Goal: Information Seeking & Learning: Learn about a topic

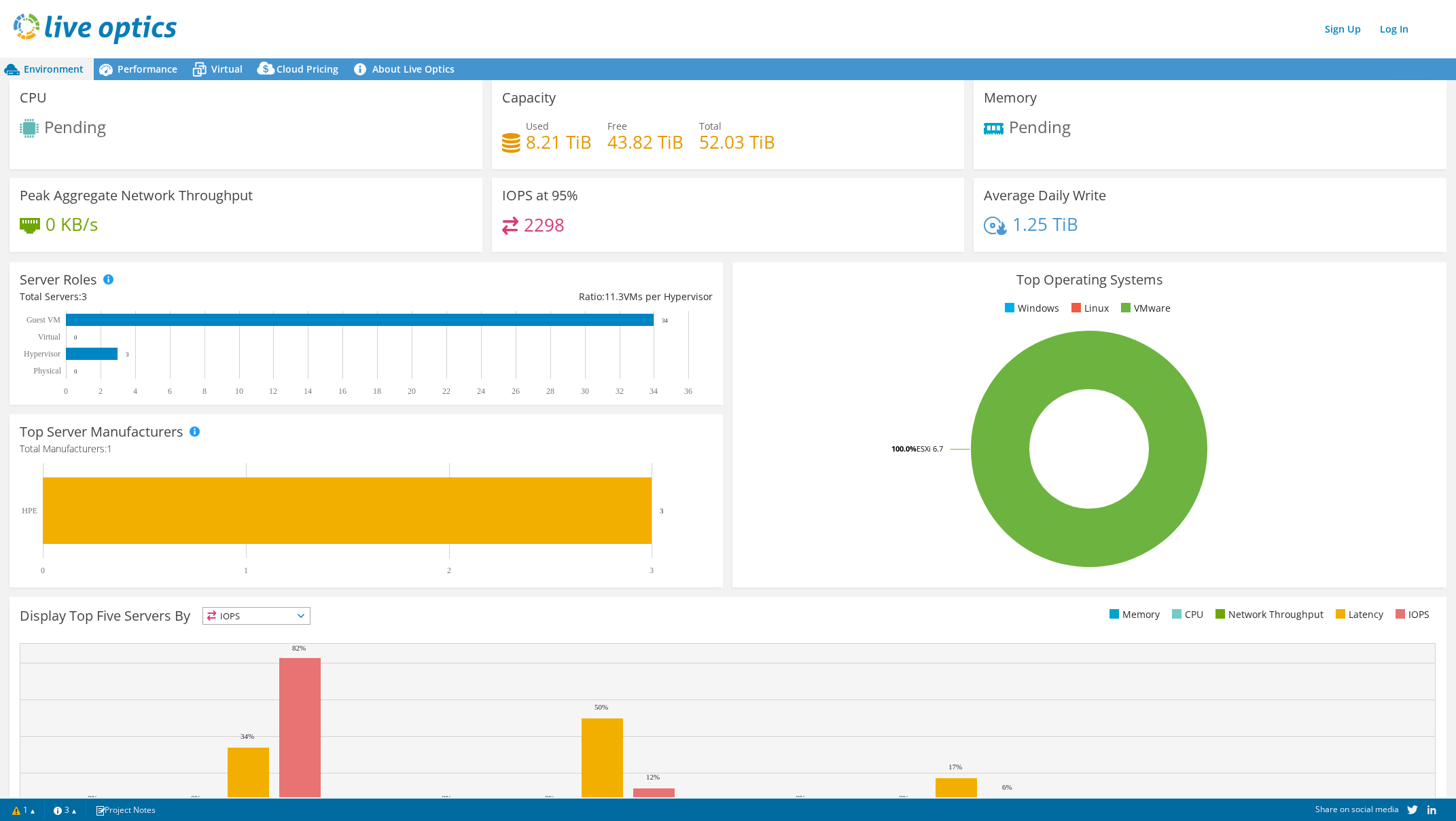
click at [70, 71] on span "Environment" at bounding box center [53, 69] width 60 height 13
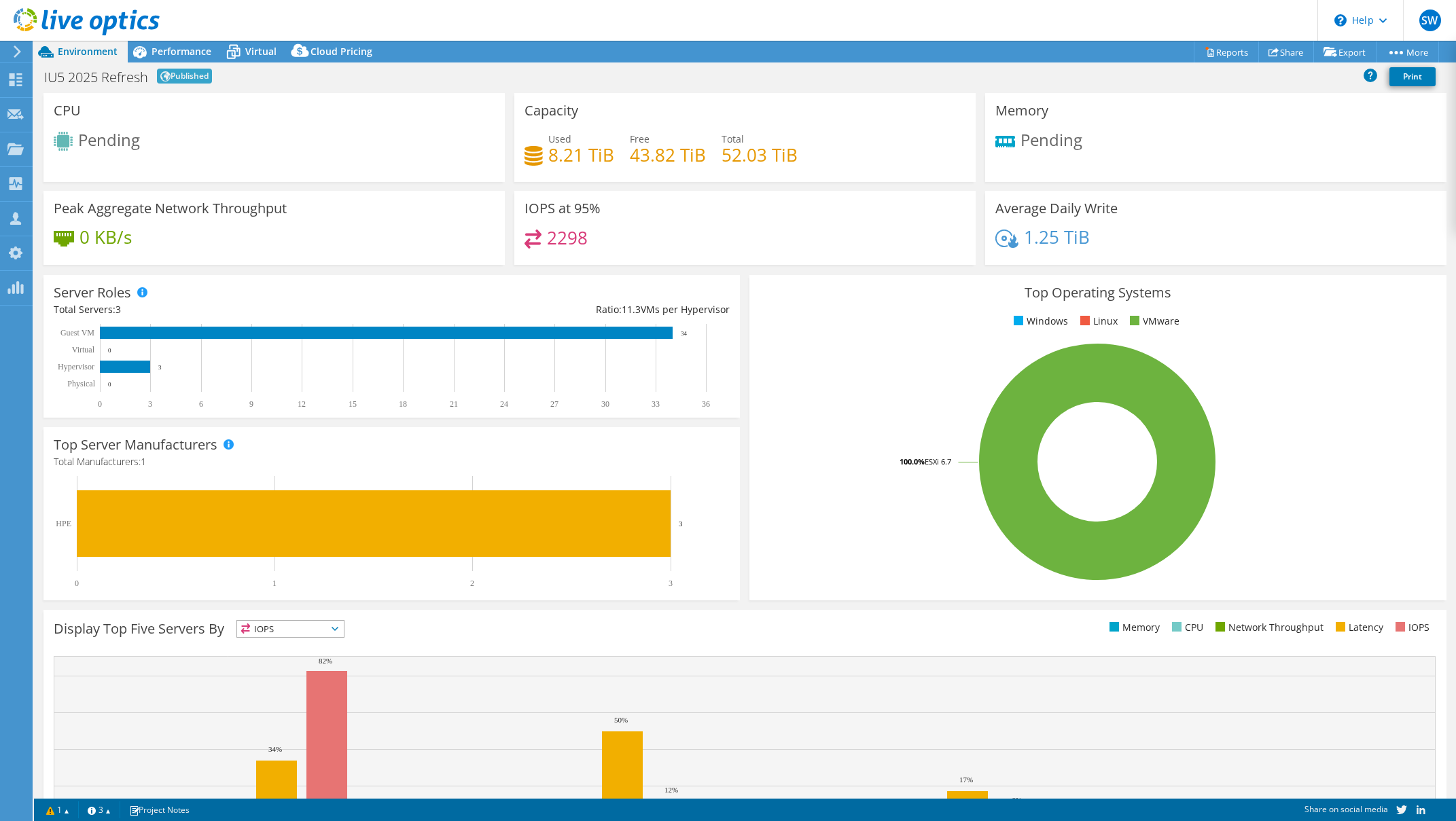
select select "USEast"
select select "USD"
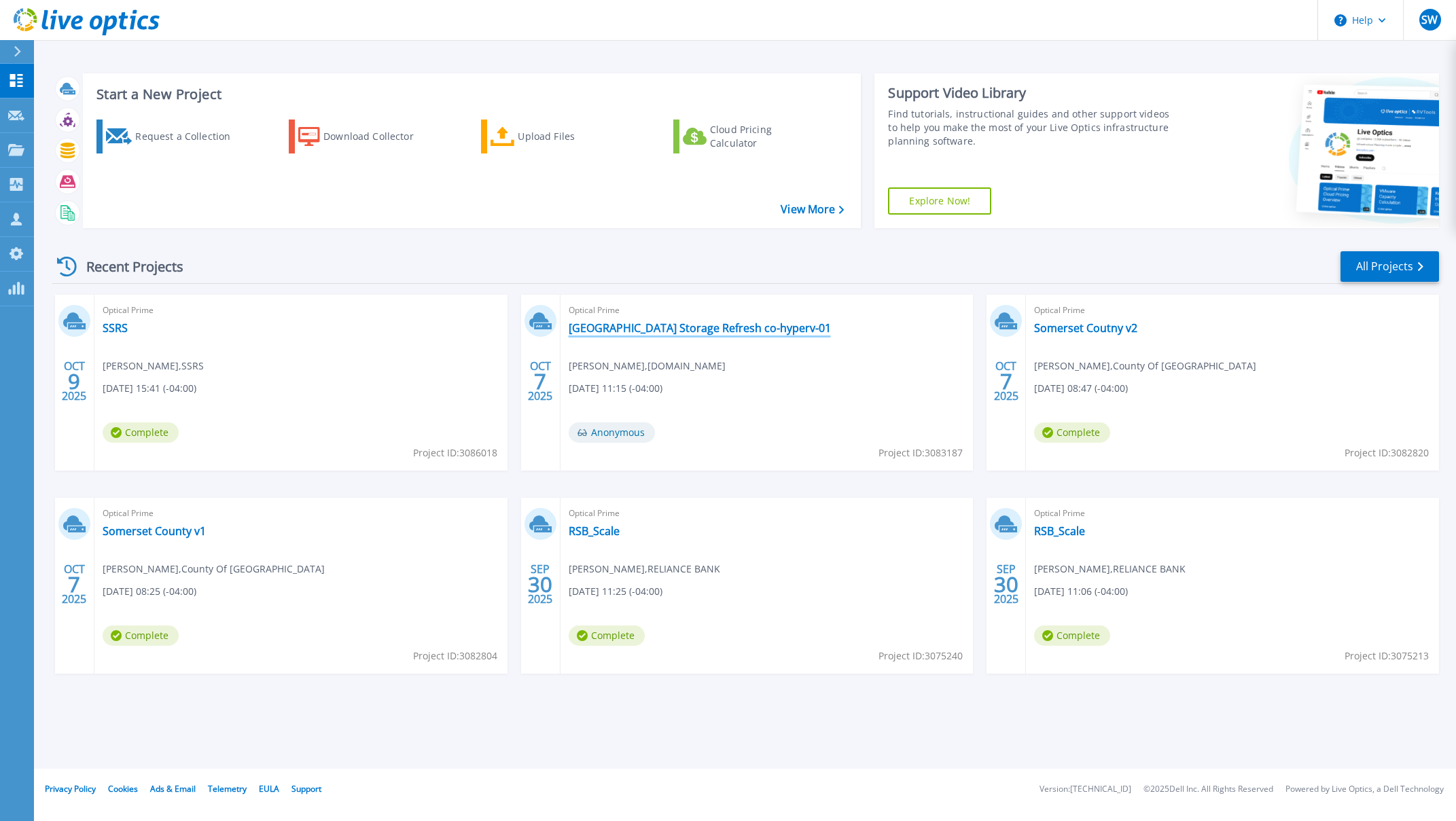
click at [593, 324] on link "[GEOGRAPHIC_DATA] Storage Refresh co-hyperv-01" at bounding box center [700, 327] width 262 height 13
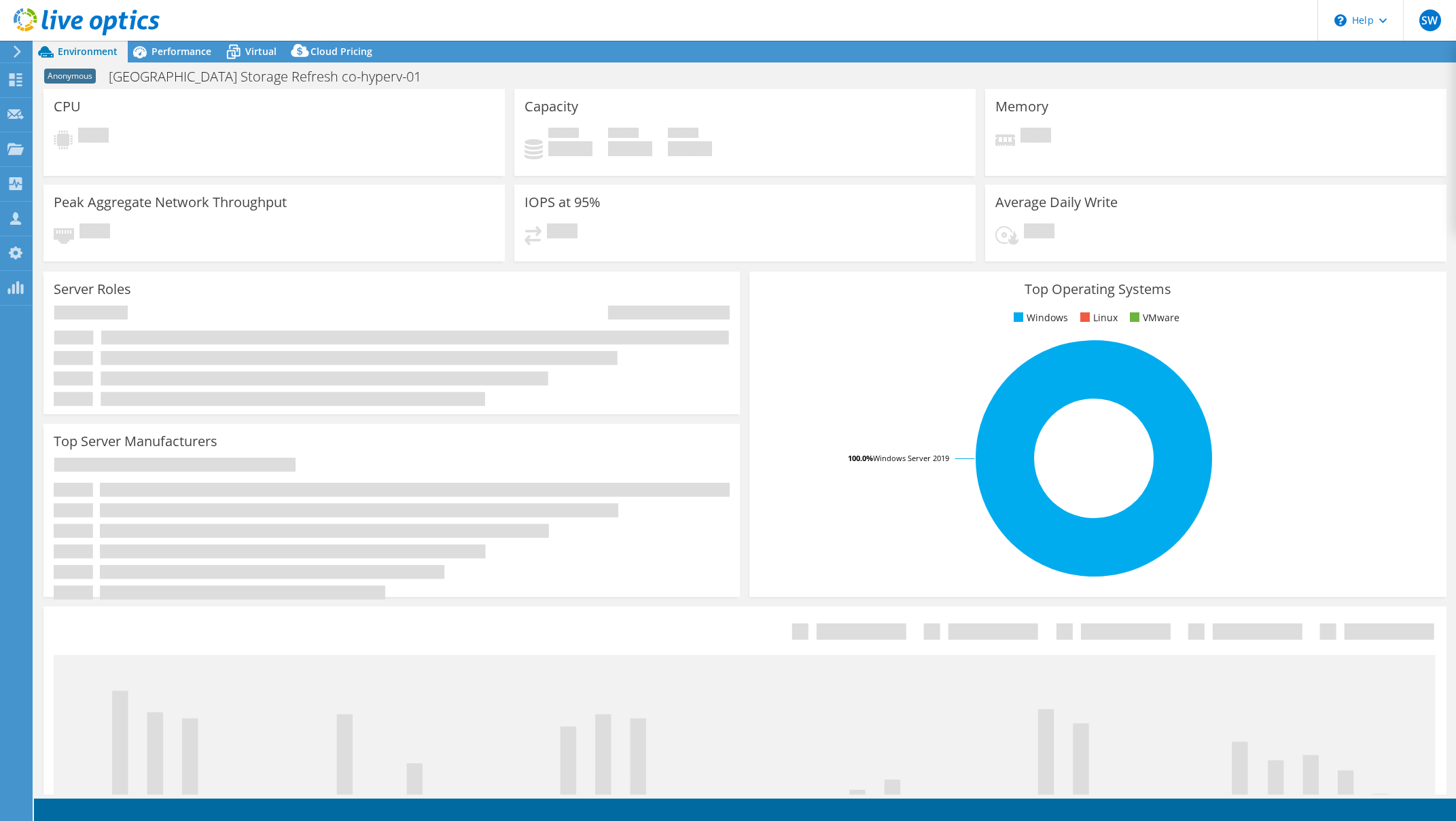
select select "USD"
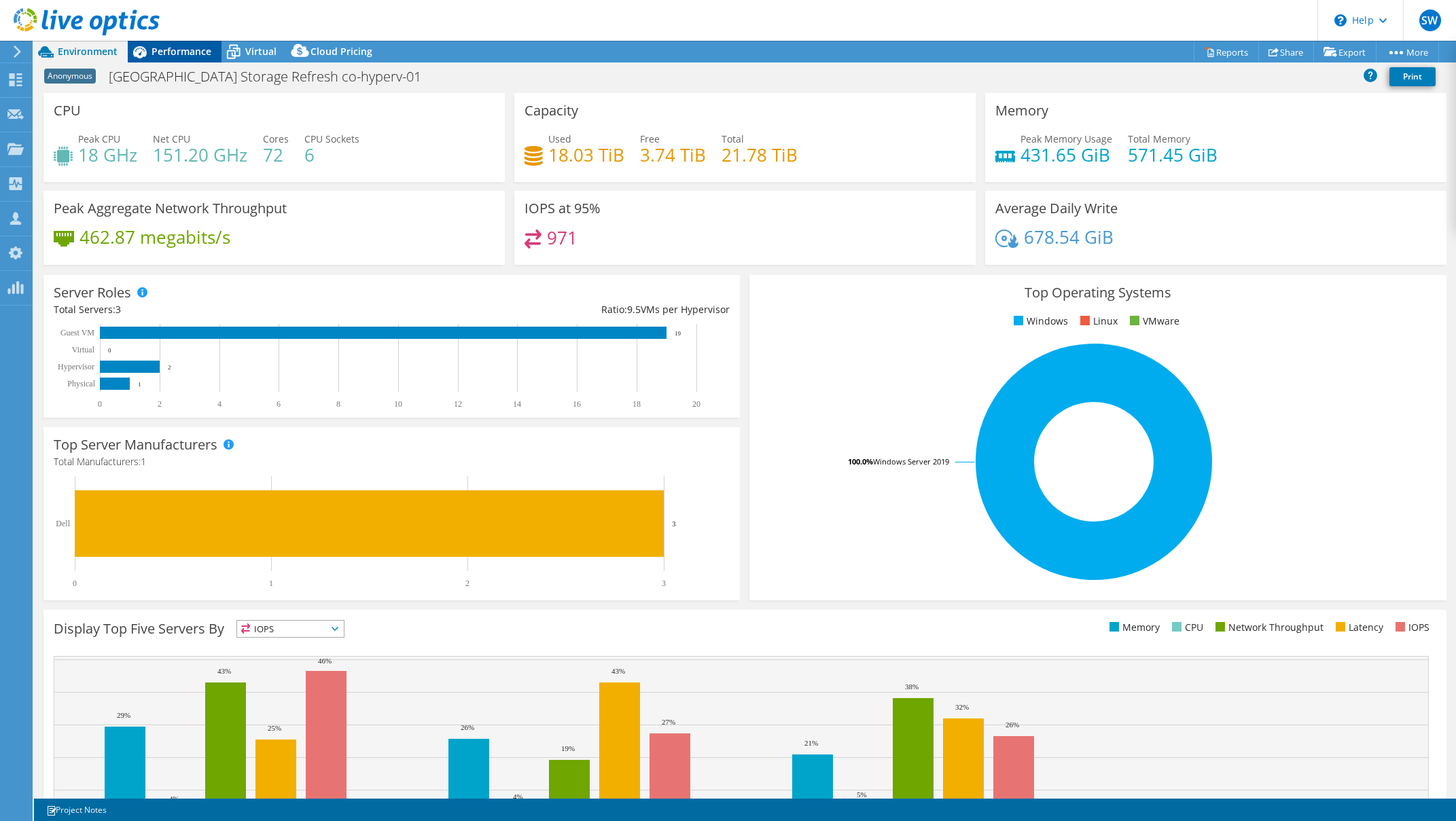
click at [171, 49] on span "Performance" at bounding box center [181, 51] width 60 height 13
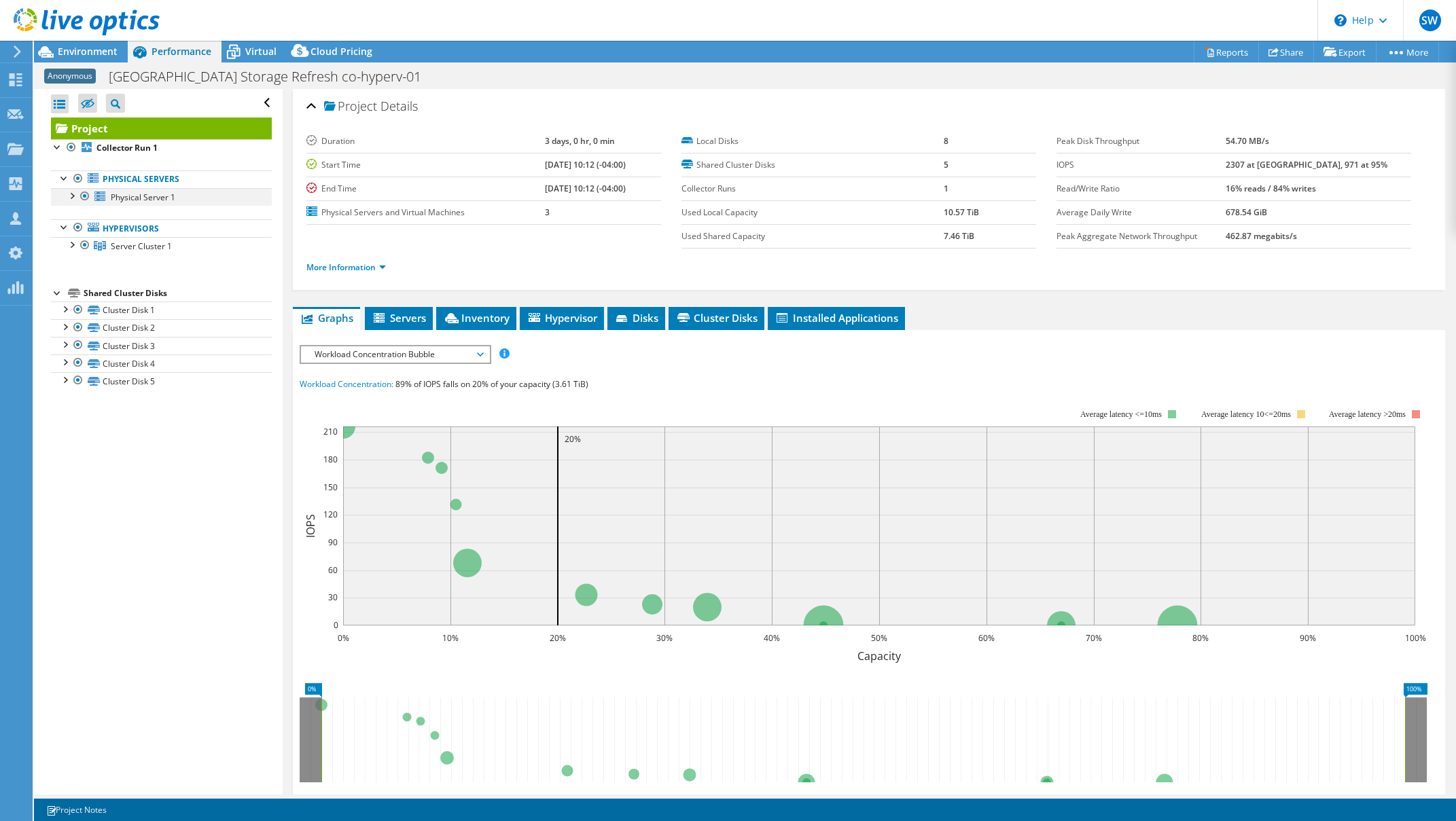
click at [73, 197] on div at bounding box center [71, 195] width 13 height 13
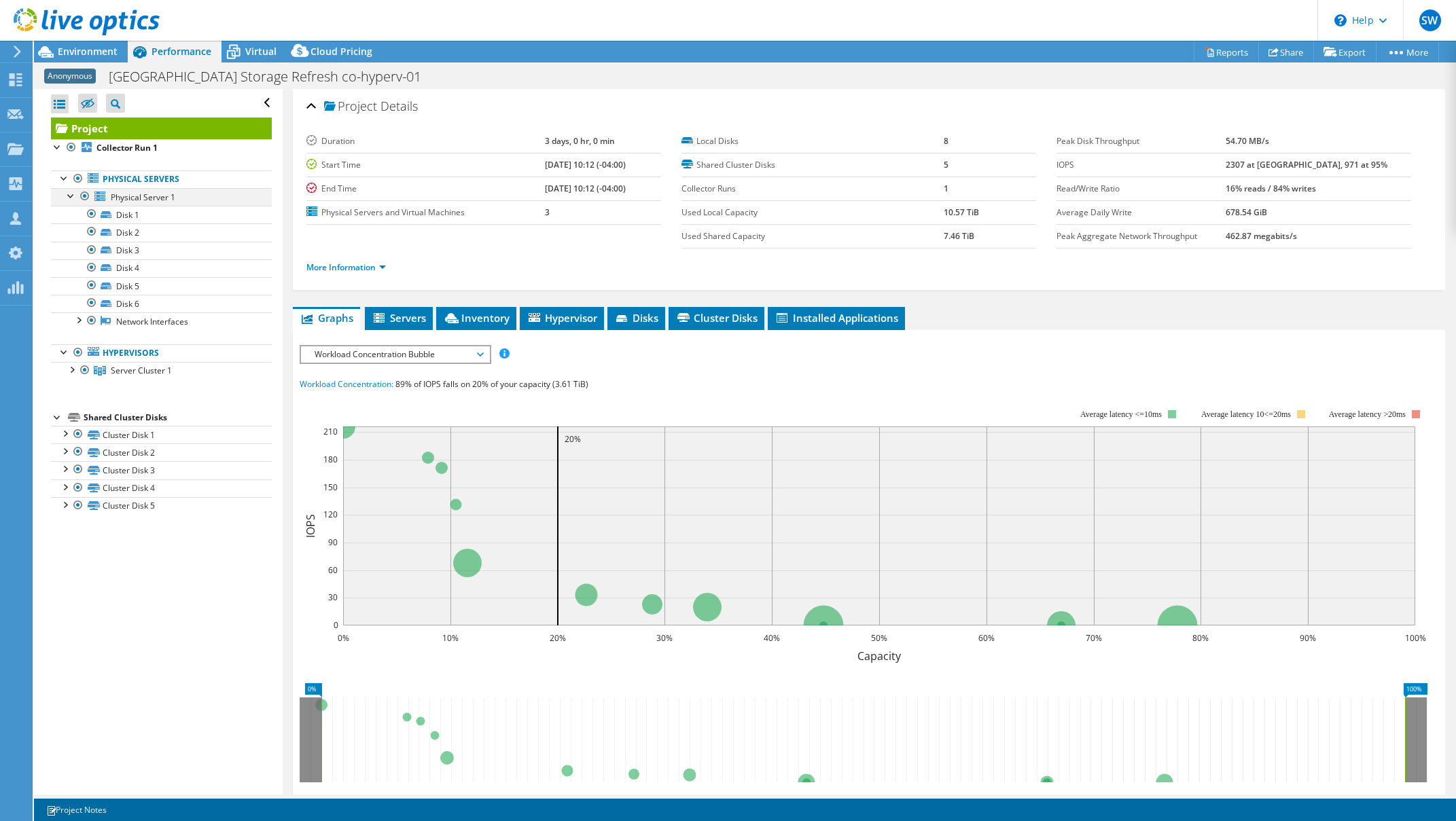
click at [73, 197] on div at bounding box center [71, 195] width 13 height 13
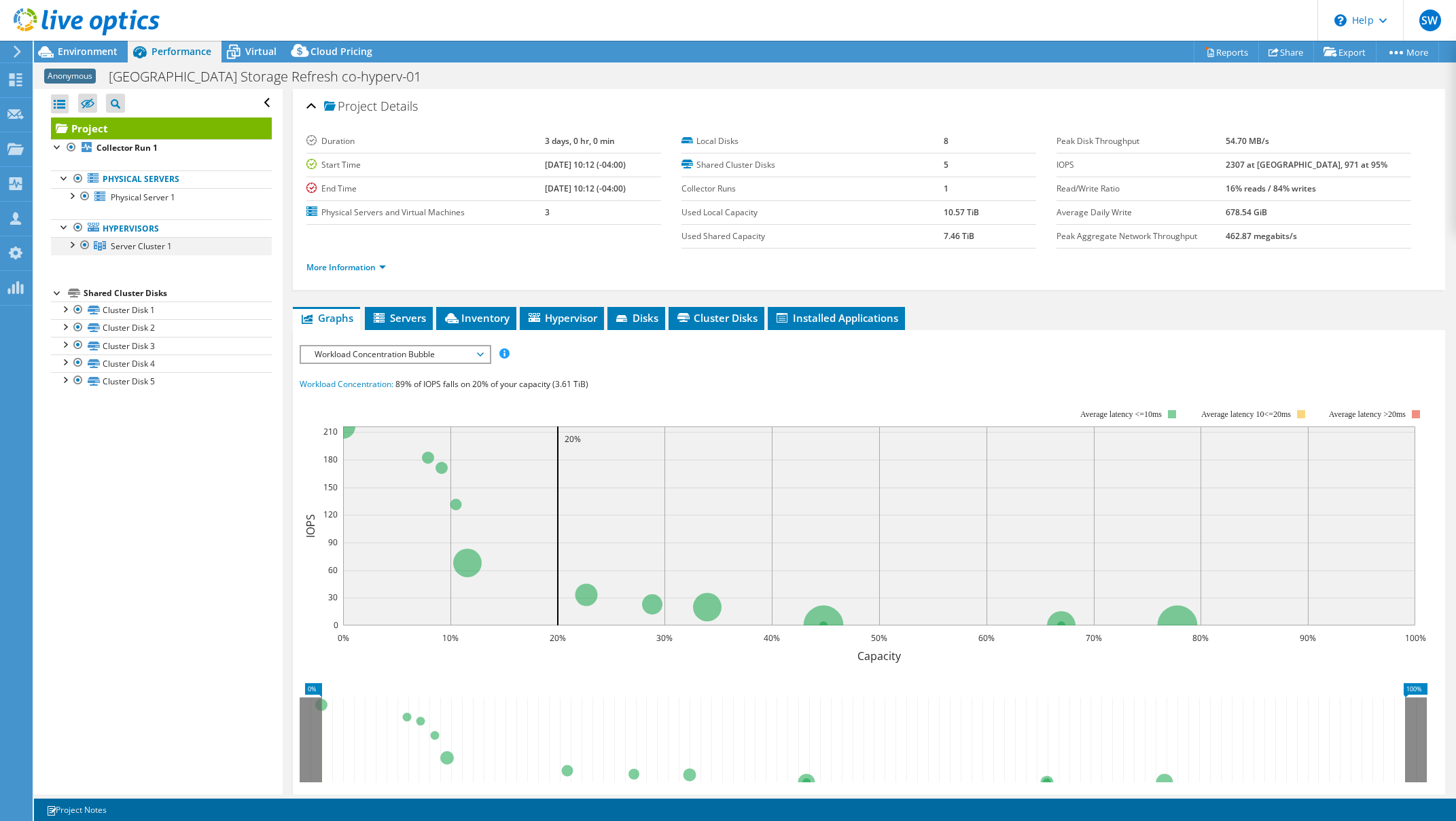
click at [72, 244] on div at bounding box center [71, 244] width 13 height 13
click at [72, 247] on div at bounding box center [71, 244] width 13 height 13
click at [364, 353] on span "Workload Concentration Bubble" at bounding box center [395, 354] width 175 height 16
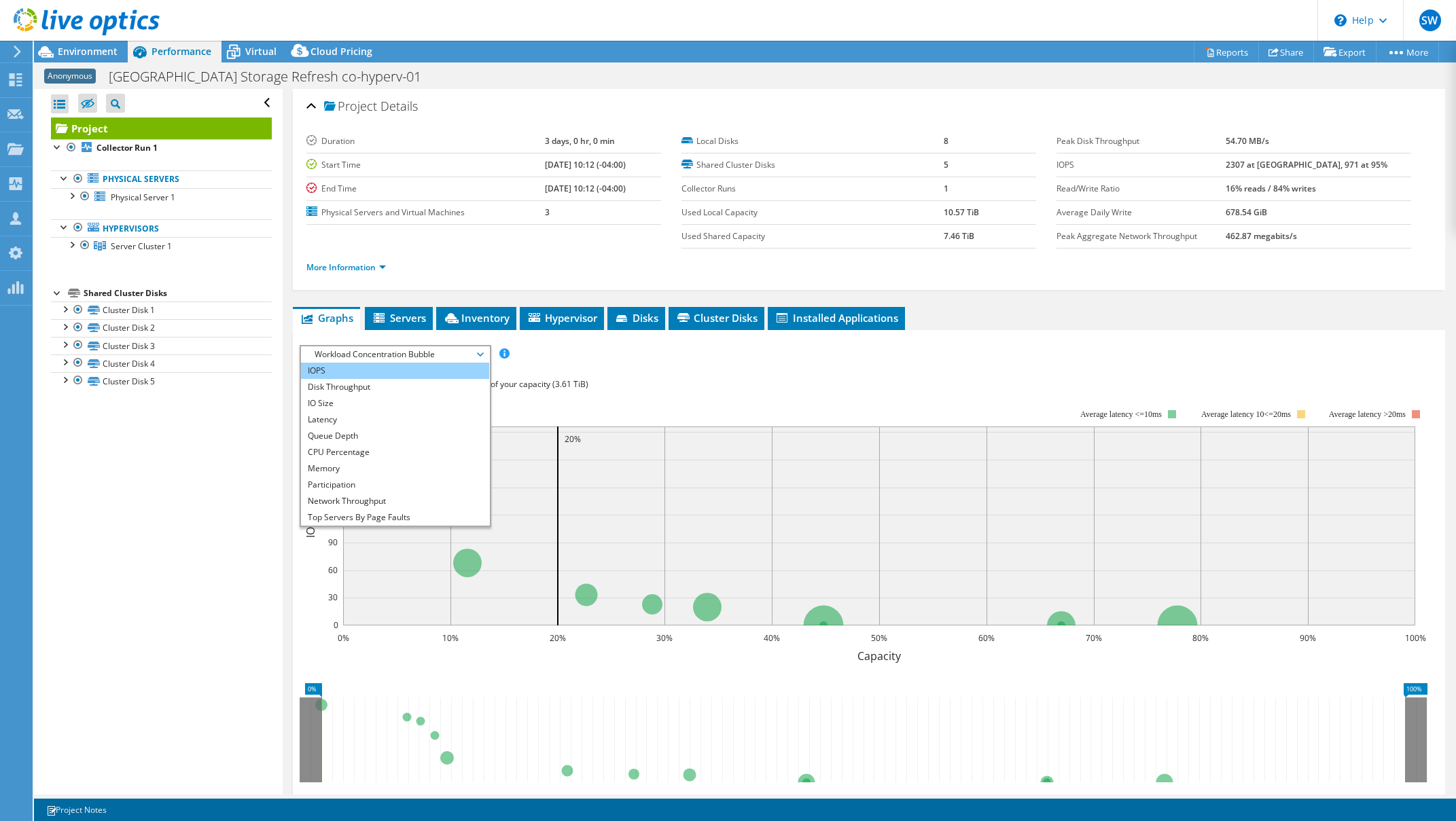
click at [361, 371] on li "IOPS" at bounding box center [395, 370] width 188 height 16
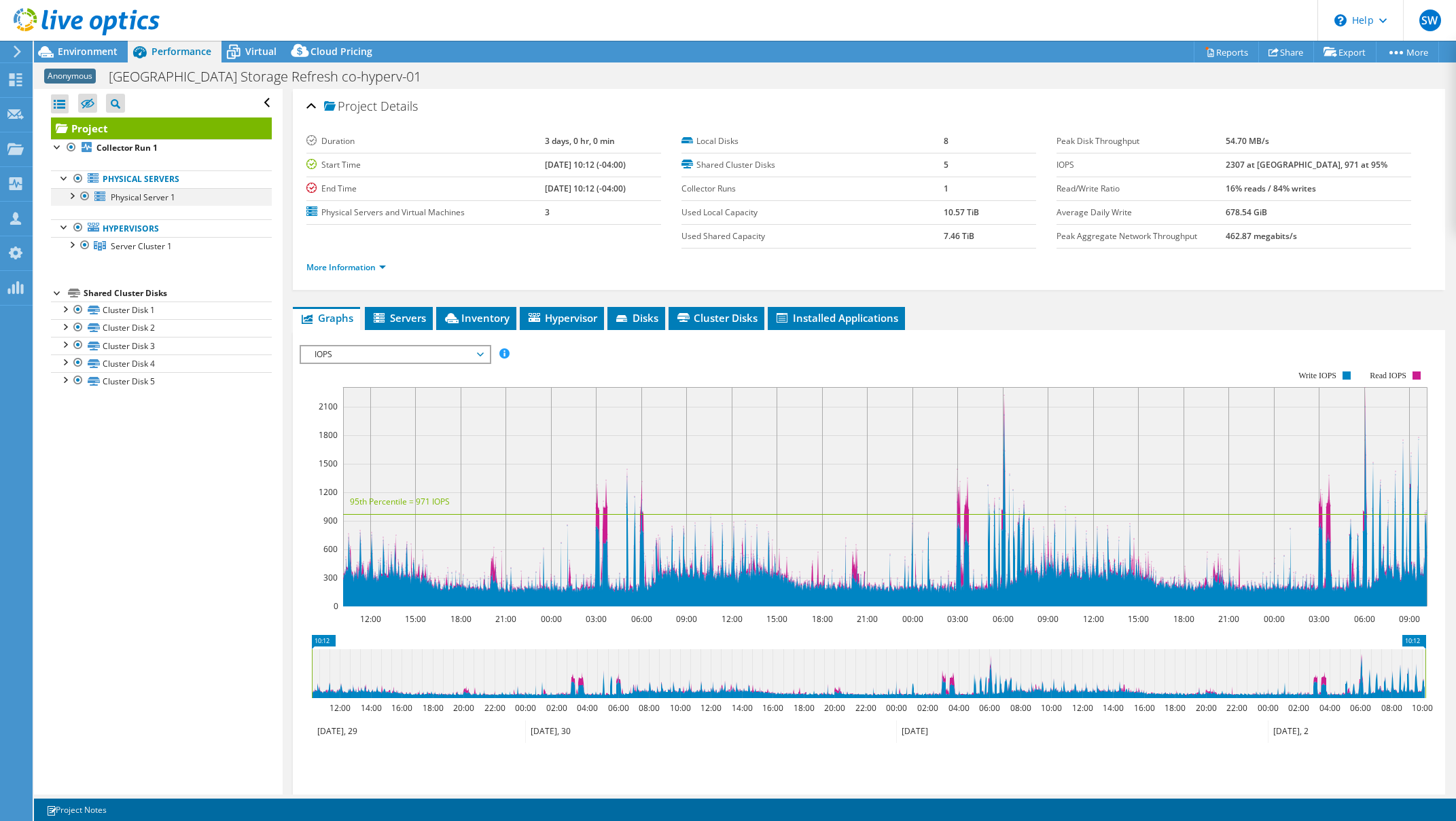
click at [75, 196] on div at bounding box center [71, 195] width 13 height 13
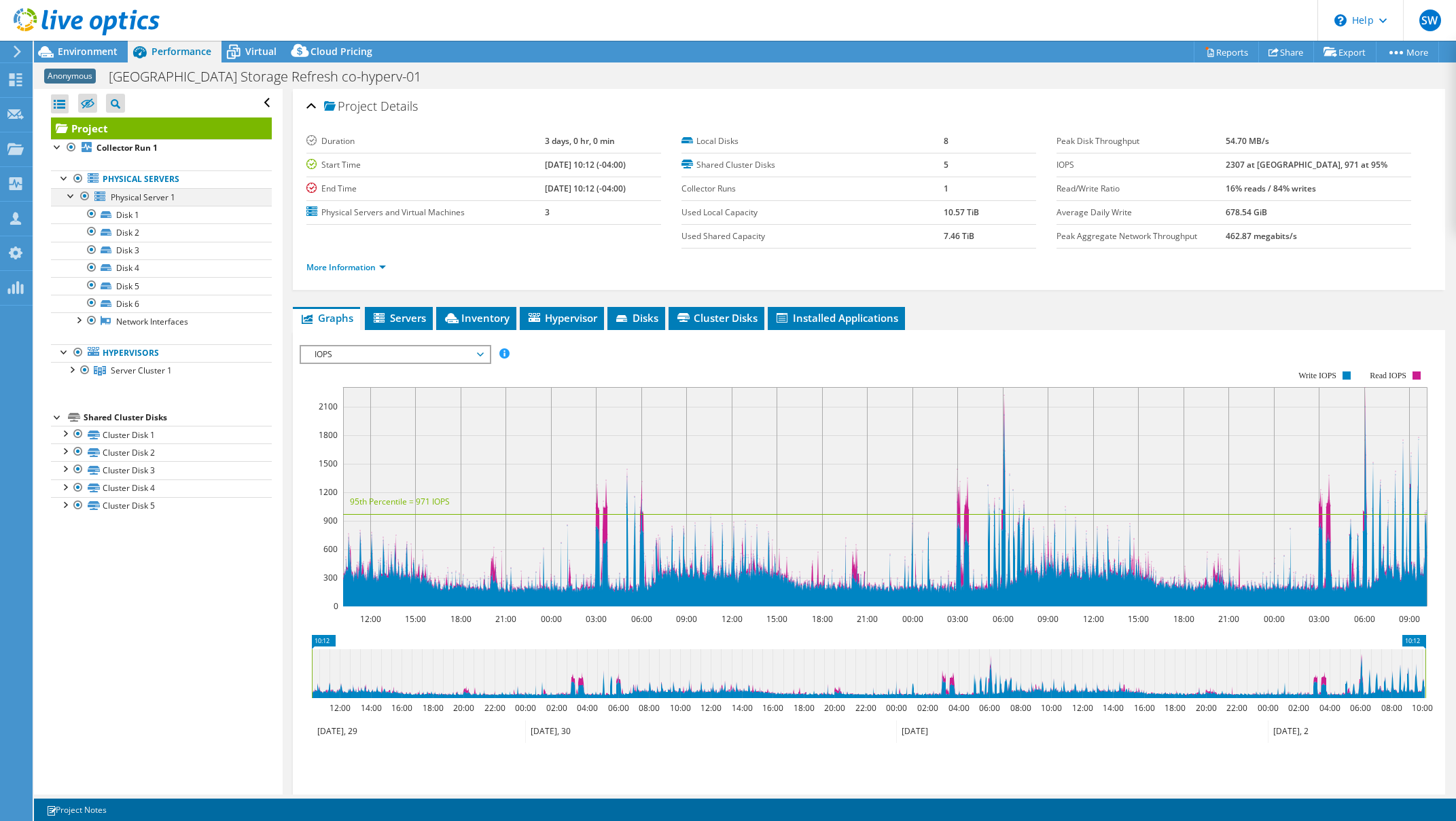
click at [75, 196] on div at bounding box center [71, 195] width 13 height 13
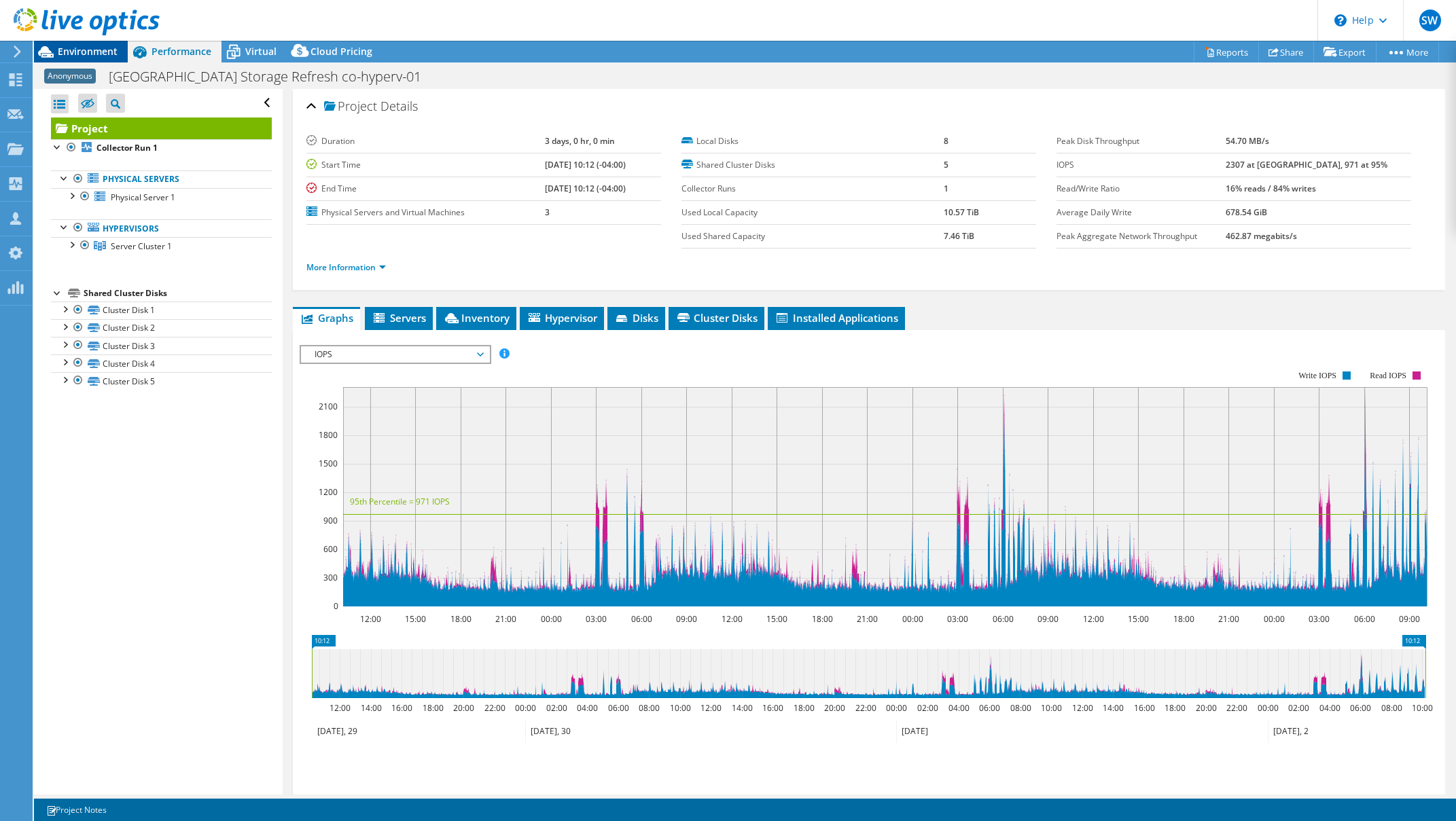
click at [103, 58] on span "Environment" at bounding box center [87, 51] width 60 height 13
